Goal: Find specific page/section: Find specific page/section

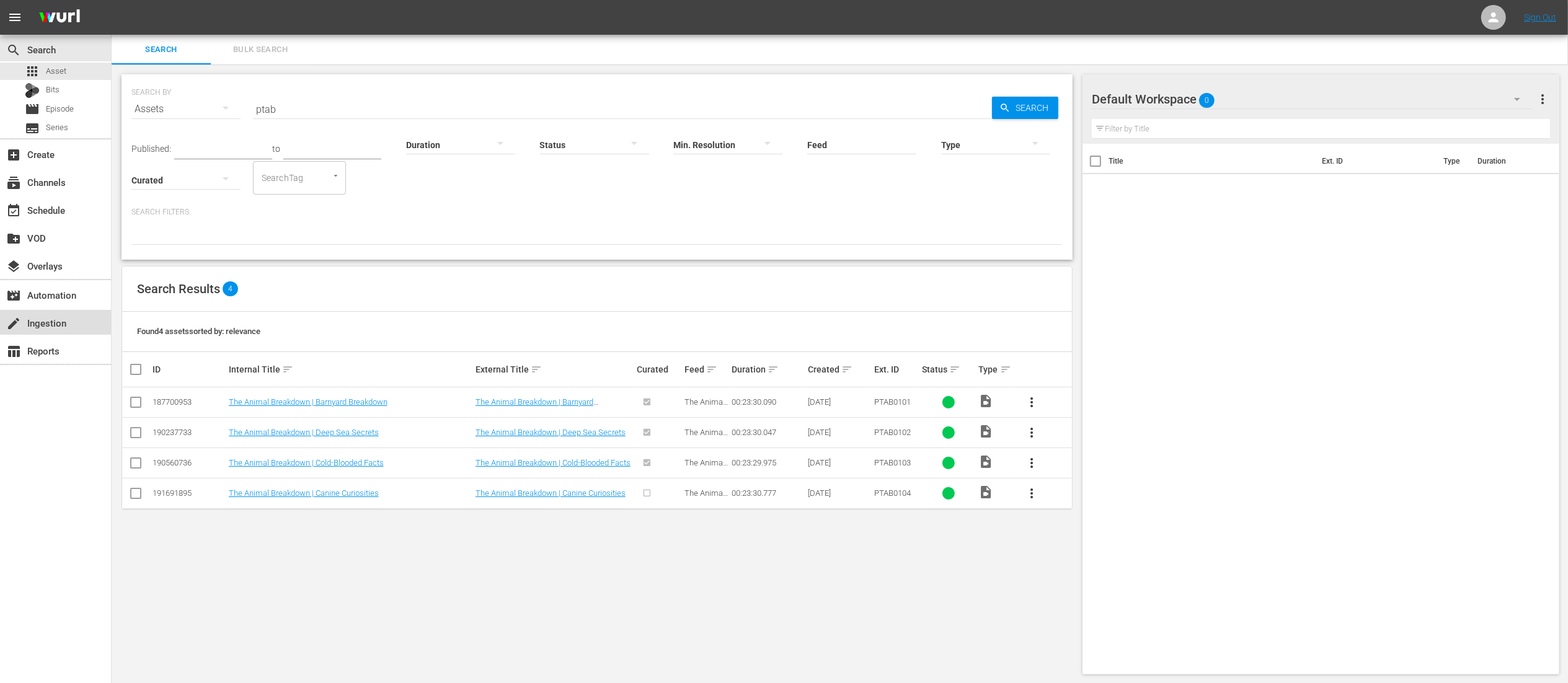
click at [55, 327] on div "create Ingestion" at bounding box center [34, 321] width 69 height 11
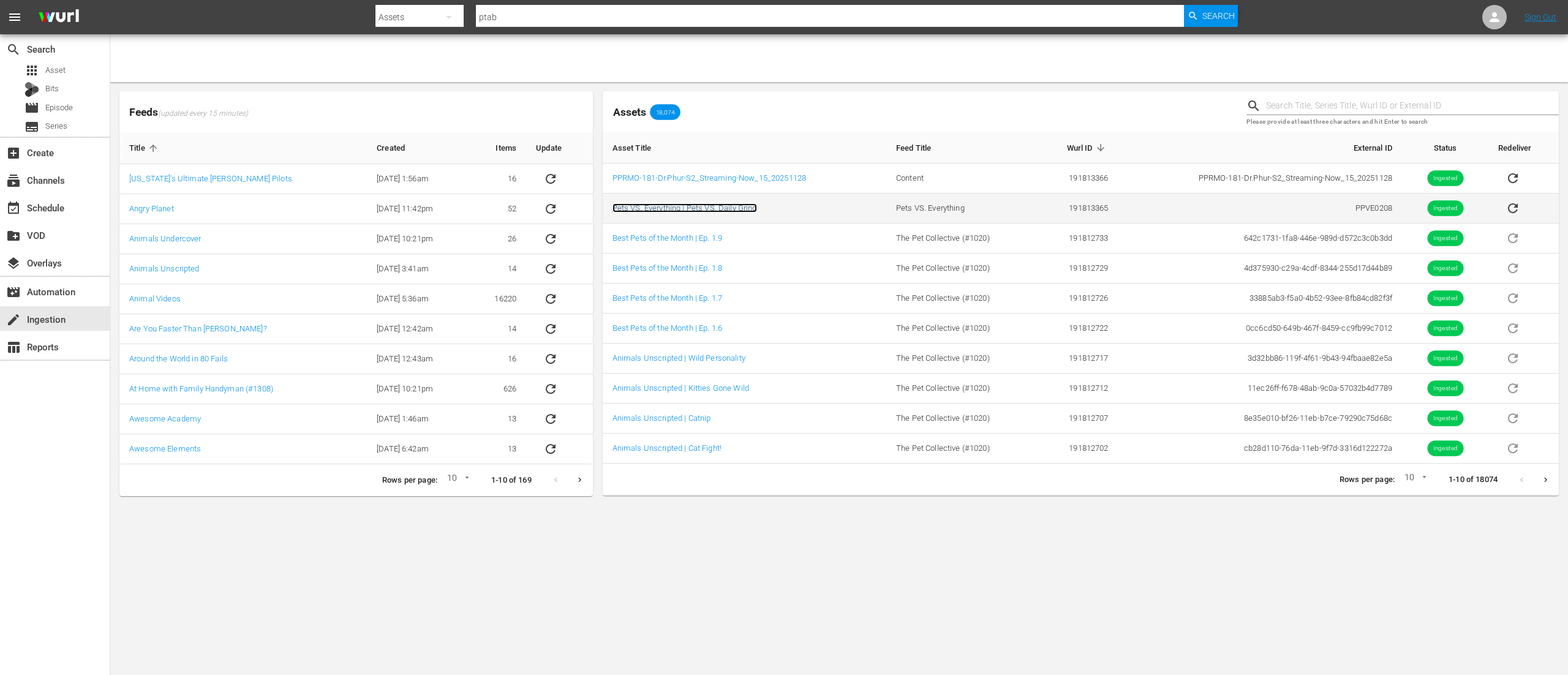
click at [708, 210] on link "Pets VS. Everything | Pets VS. Daily Grind" at bounding box center [685, 208] width 144 height 9
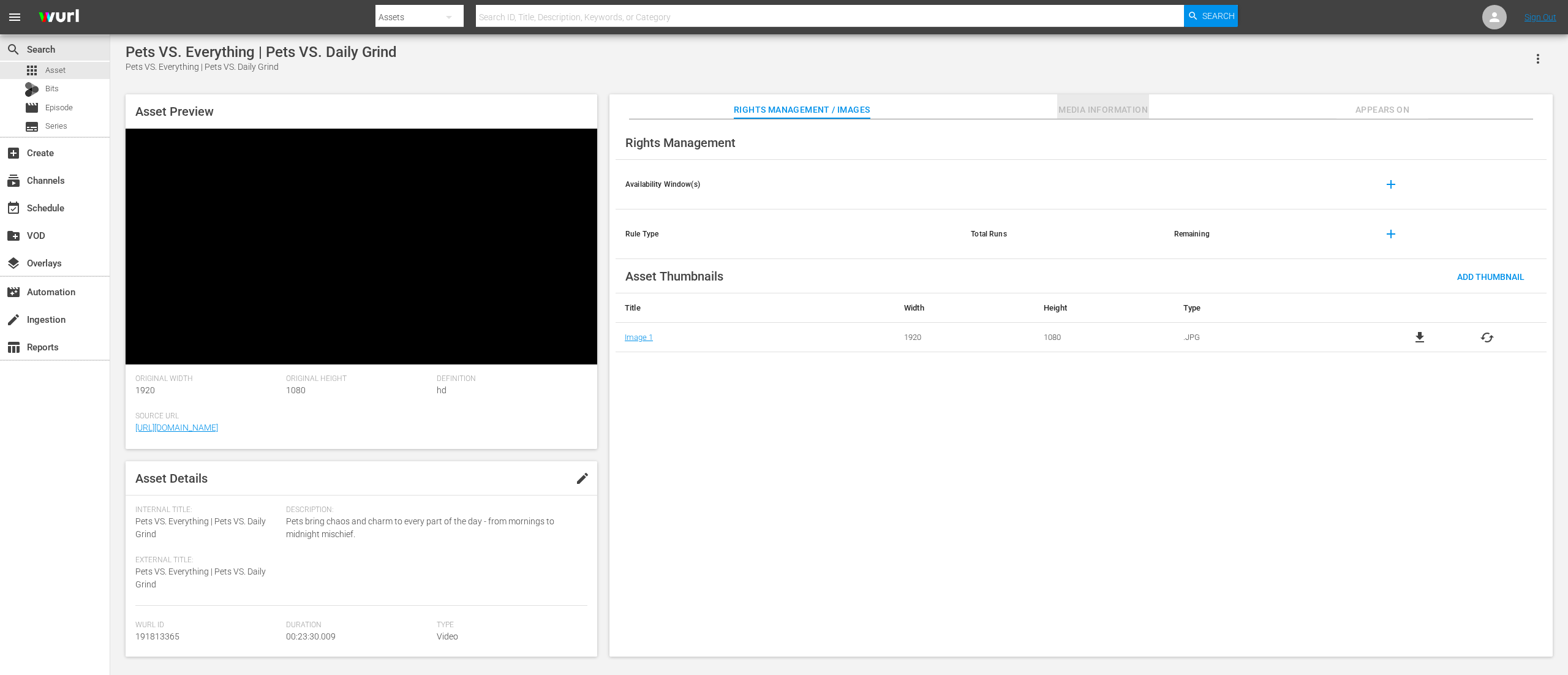
click at [1074, 117] on span "Media Information" at bounding box center [1103, 110] width 92 height 15
